Goal: Task Accomplishment & Management: Manage account settings

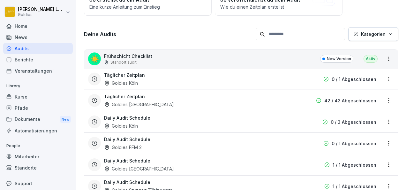
scroll to position [88, 0]
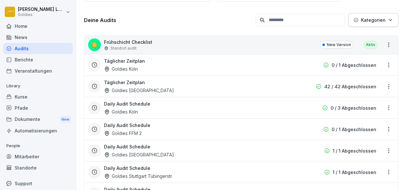
click at [122, 68] on div "Goldies Köln" at bounding box center [121, 68] width 34 height 7
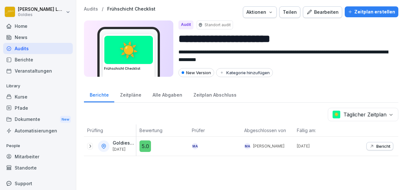
click at [90, 144] on icon at bounding box center [90, 145] width 2 height 3
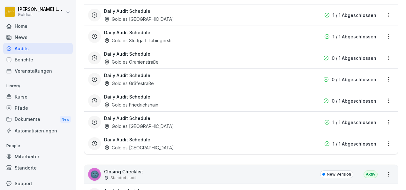
scroll to position [239, 0]
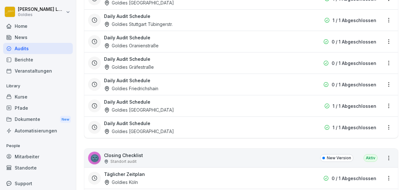
click at [141, 128] on div "Goldies Düsseldorf" at bounding box center [139, 131] width 70 height 7
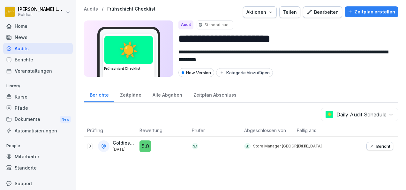
click at [90, 143] on icon at bounding box center [89, 145] width 5 height 5
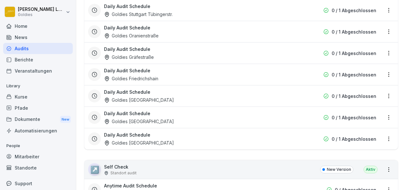
scroll to position [493, 0]
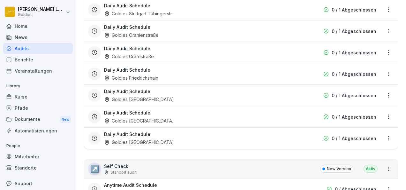
click at [147, 138] on div "Goldies [GEOGRAPHIC_DATA]" at bounding box center [139, 141] width 70 height 7
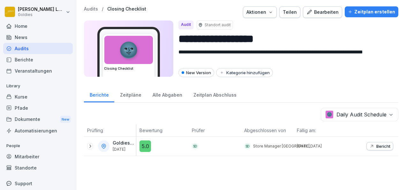
click at [89, 145] on icon at bounding box center [89, 145] width 5 height 5
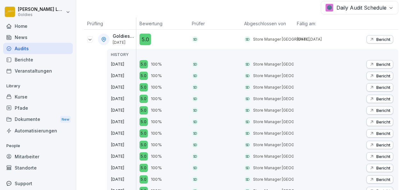
scroll to position [108, 0]
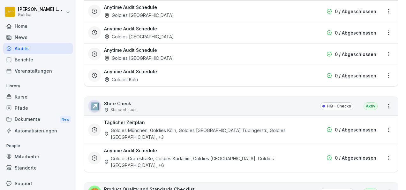
scroll to position [1290, 0]
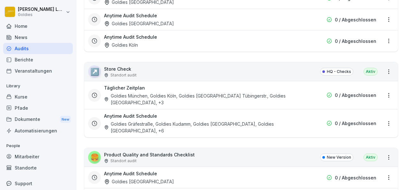
click at [22, 96] on div "Kurse" at bounding box center [38, 96] width 70 height 11
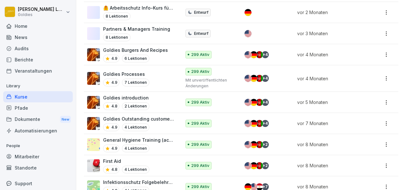
scroll to position [544, 0]
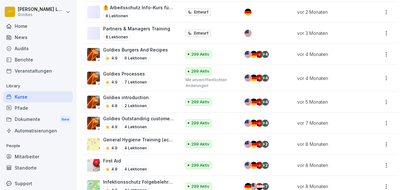
click at [151, 54] on div "4.9 6 Lektionen" at bounding box center [135, 58] width 65 height 8
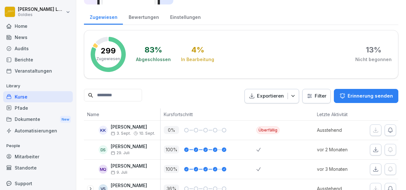
scroll to position [72, 0]
click at [317, 98] on html "Karolina Loska Goldies Home News Audits Berichte Veranstaltungen Library Kurse …" at bounding box center [203, 95] width 406 height 190
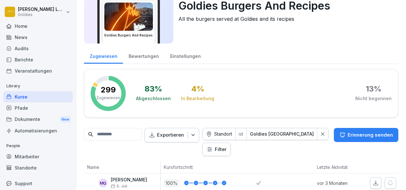
scroll to position [0, 0]
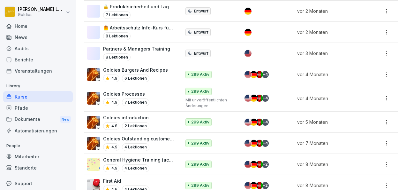
scroll to position [531, 0]
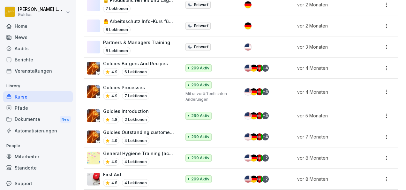
click at [230, 81] on div "299 Aktiv Mit unveröffentlichten Änderungen" at bounding box center [209, 91] width 48 height 21
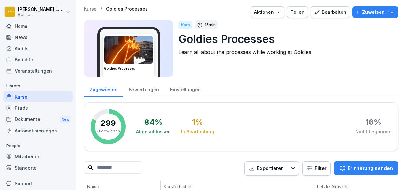
click at [327, 9] on div "Bearbeiten" at bounding box center [330, 12] width 32 height 7
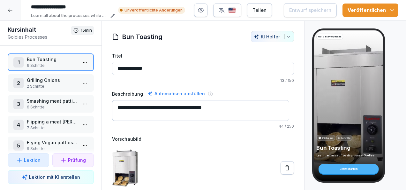
click at [8, 11] on icon at bounding box center [10, 10] width 5 height 5
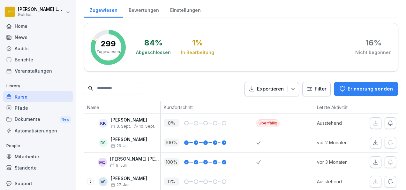
scroll to position [79, 0]
click at [311, 82] on html "Karolina Loska Goldies Home News Audits Berichte Veranstaltungen Library Kurse …" at bounding box center [203, 95] width 406 height 190
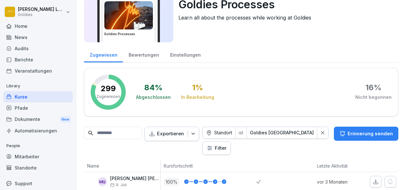
scroll to position [0, 0]
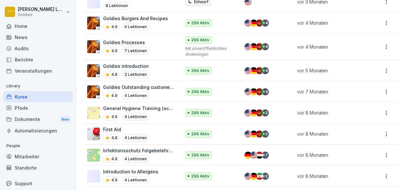
scroll to position [614, 0]
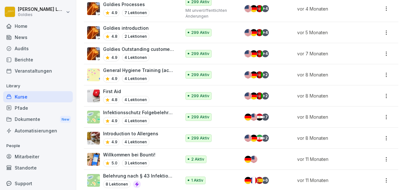
click at [285, 128] on td "+ 2" at bounding box center [267, 137] width 53 height 21
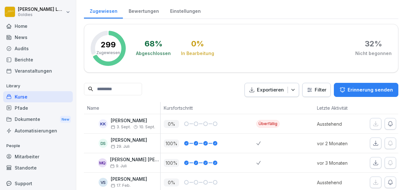
scroll to position [107, 0]
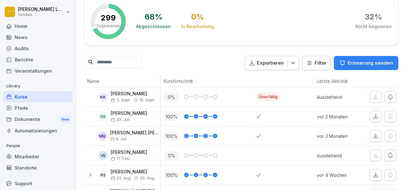
click at [320, 60] on html "[PERSON_NAME] Goldies Home News Audits Berichte Veranstaltungen Library Kurse P…" at bounding box center [203, 95] width 406 height 190
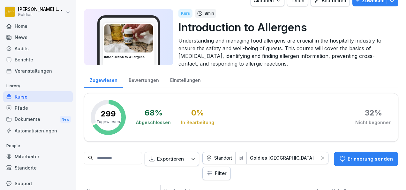
scroll to position [0, 0]
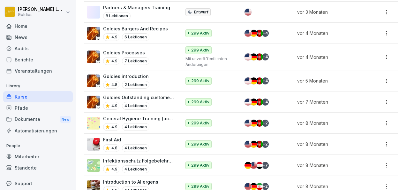
scroll to position [614, 0]
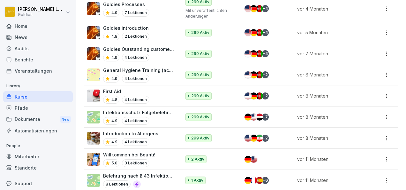
click at [250, 92] on img at bounding box center [253, 95] width 7 height 7
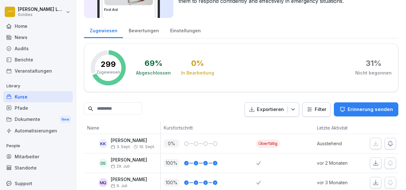
scroll to position [59, 0]
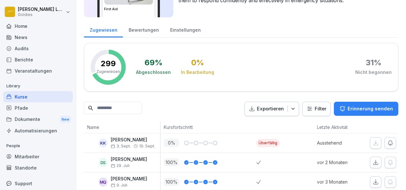
click at [318, 108] on html "[PERSON_NAME] Goldies Home News Audits Berichte Veranstaltungen Library Kurse P…" at bounding box center [203, 95] width 406 height 190
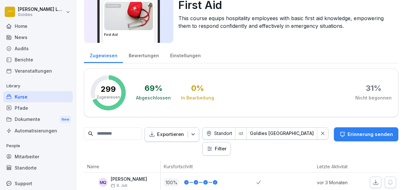
scroll to position [0, 0]
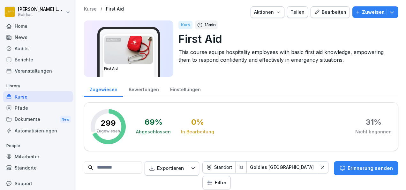
click at [36, 49] on div "Audits" at bounding box center [38, 48] width 70 height 11
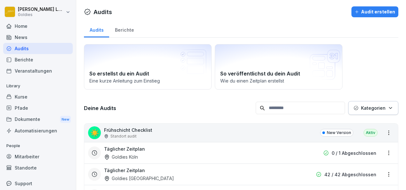
click at [36, 49] on div "Audits" at bounding box center [38, 48] width 70 height 11
click at [122, 26] on div "Berichte" at bounding box center [124, 29] width 30 height 16
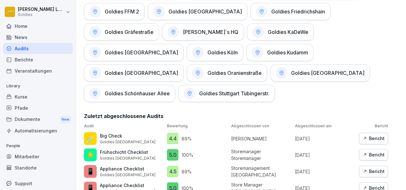
scroll to position [362, 0]
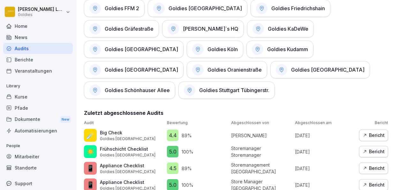
click at [362, 133] on icon "button" at bounding box center [364, 135] width 4 height 4
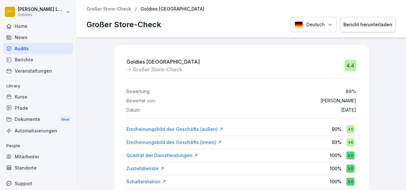
click at [361, 27] on div "Bericht herunterladen" at bounding box center [367, 24] width 49 height 7
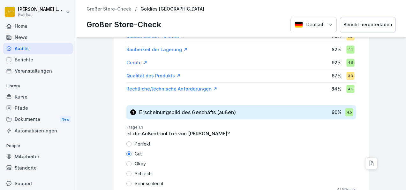
scroll to position [224, 0]
